Goal: Information Seeking & Learning: Learn about a topic

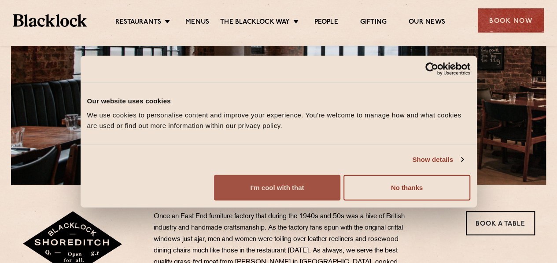
click at [341, 200] on button "I'm cool with that" at bounding box center [277, 188] width 126 height 26
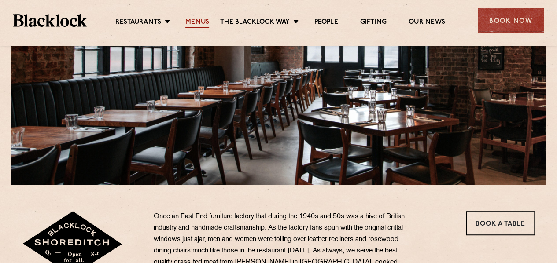
click at [200, 22] on link "Menus" at bounding box center [197, 23] width 24 height 10
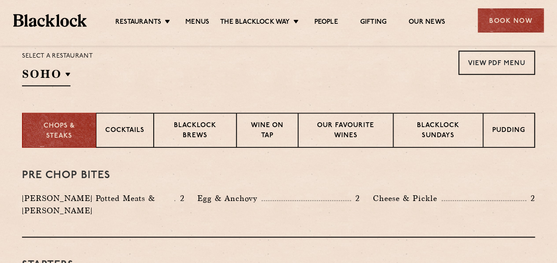
scroll to position [264, 0]
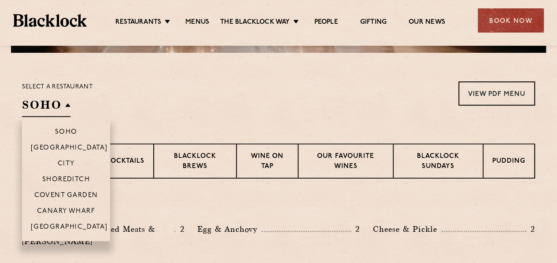
click at [43, 102] on h2 "SOHO" at bounding box center [46, 107] width 48 height 20
click at [76, 178] on p "Shoreditch" at bounding box center [66, 180] width 48 height 9
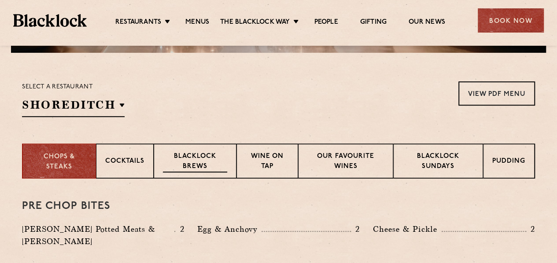
click at [212, 163] on p "Blacklock Brews" at bounding box center [195, 162] width 64 height 21
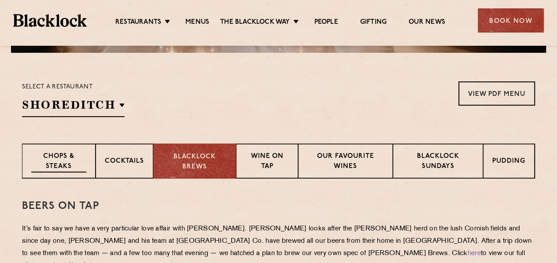
click at [62, 162] on p "Chops & Steaks" at bounding box center [58, 162] width 55 height 21
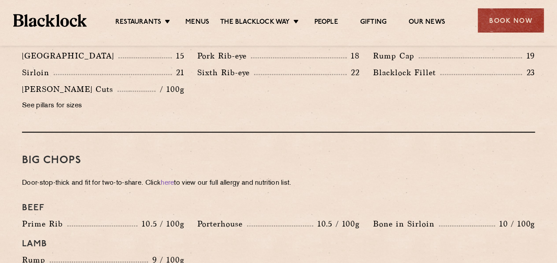
scroll to position [661, 0]
